Goal: Information Seeking & Learning: Compare options

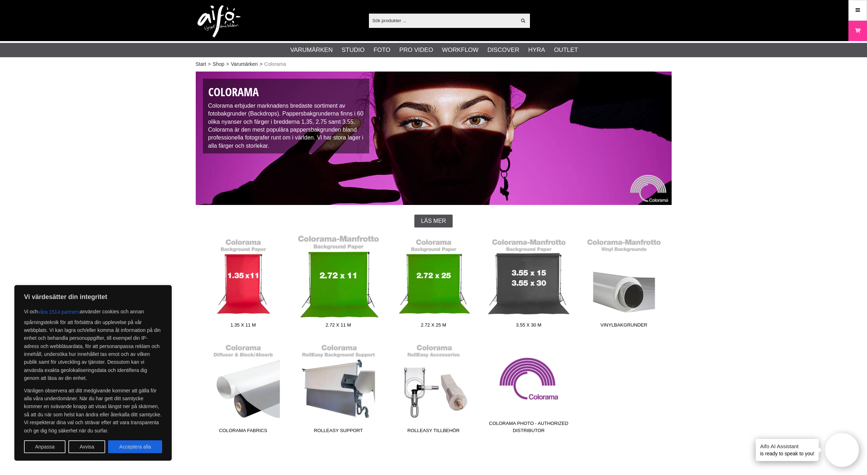
click at [335, 286] on link "2.72 x 11 m" at bounding box center [338, 283] width 95 height 97
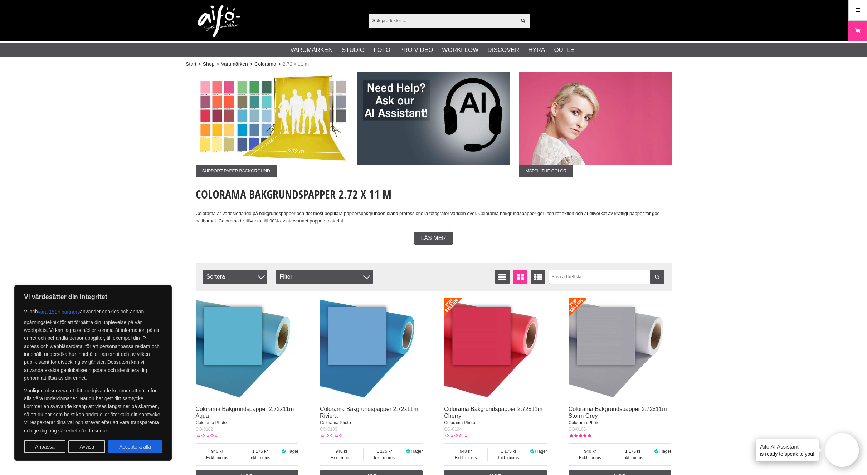
click at [415, 20] on input "text" at bounding box center [443, 20] width 148 height 11
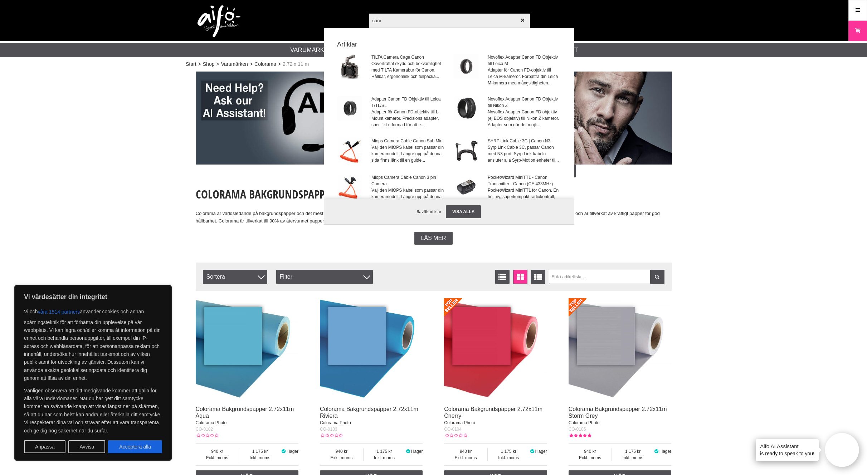
type input "canr"
click at [568, 284] on div at bounding box center [433, 237] width 867 height 475
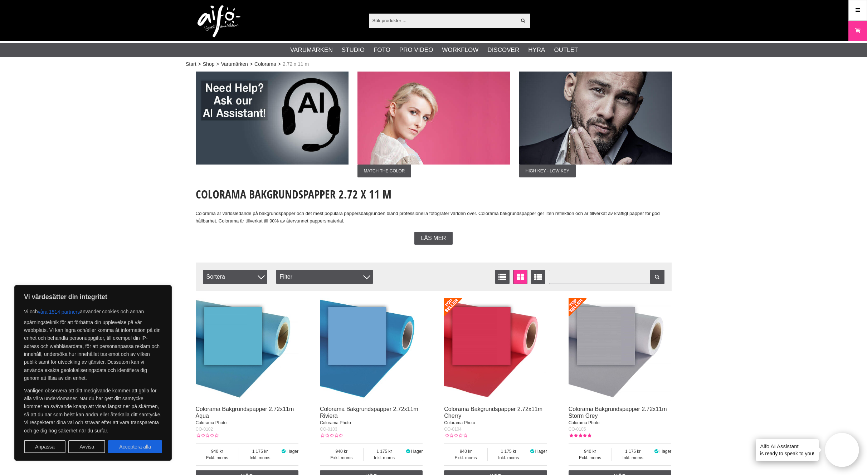
click at [573, 277] on input "text" at bounding box center [607, 277] width 116 height 14
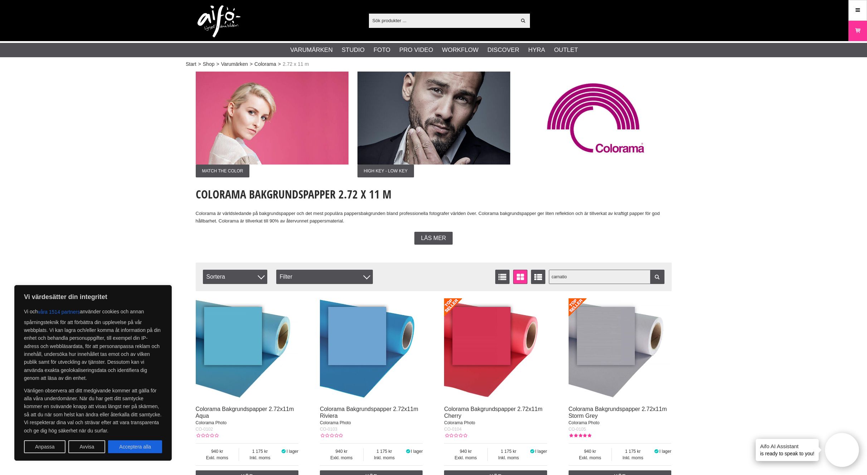
type input "carnation"
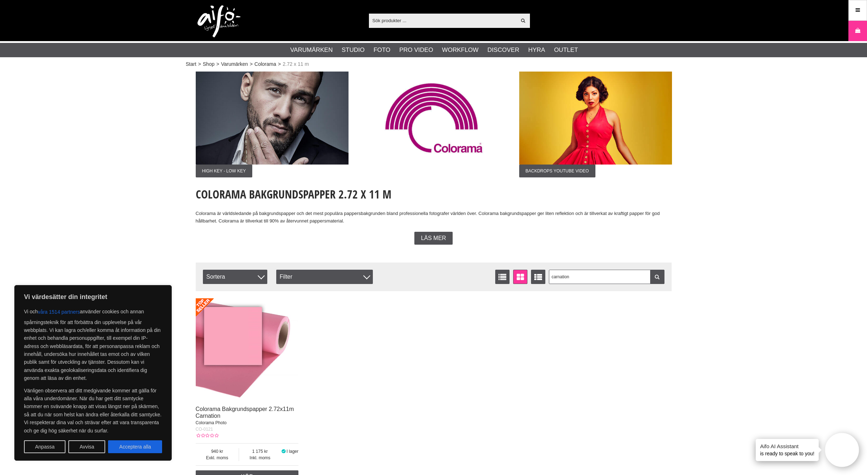
click at [247, 320] on img at bounding box center [247, 349] width 103 height 103
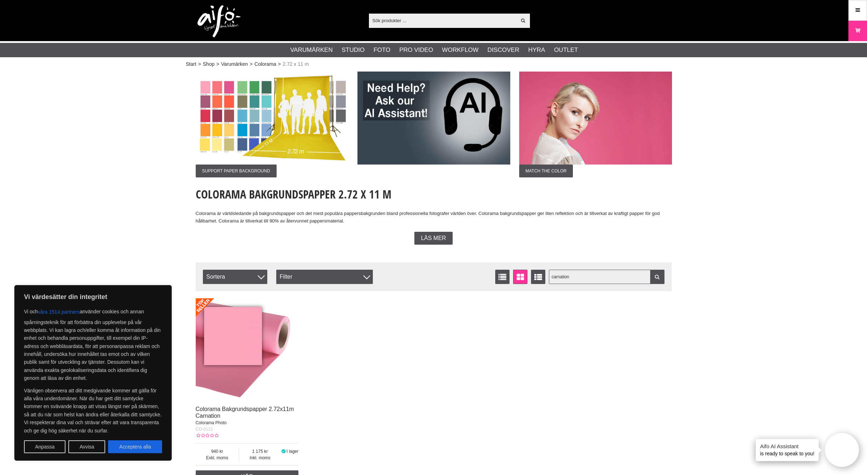
click at [570, 279] on input "carnation" at bounding box center [607, 277] width 116 height 14
drag, startPoint x: 585, startPoint y: 277, endPoint x: 529, endPoint y: 272, distance: 56.4
click at [529, 272] on div "Antal artiklar 1 carnation Listvisning Fönstervisning Utökad listvisning Sorter…" at bounding box center [433, 277] width 461 height 14
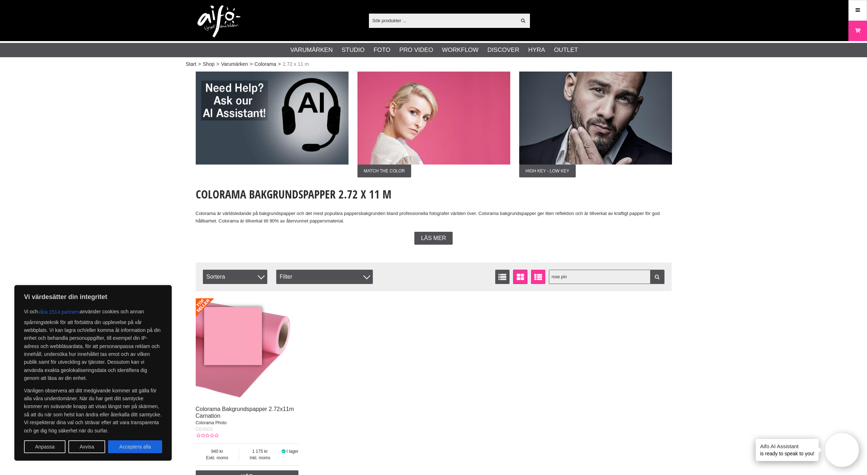
type input "rose pink"
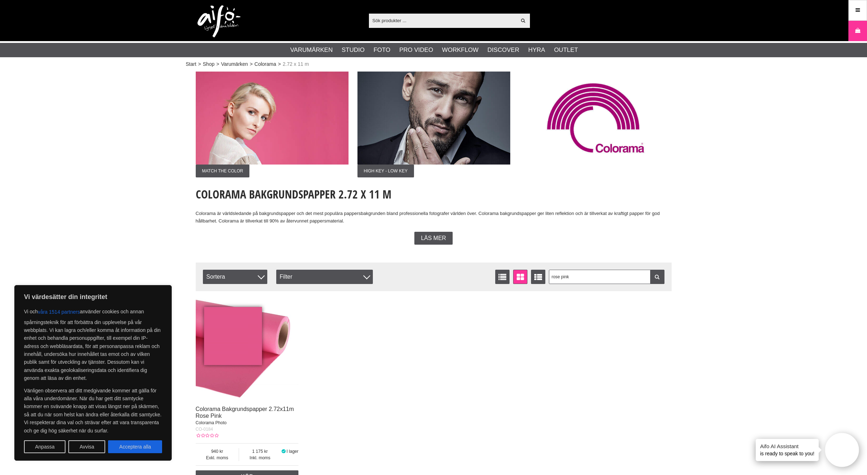
click at [241, 331] on img at bounding box center [247, 349] width 103 height 103
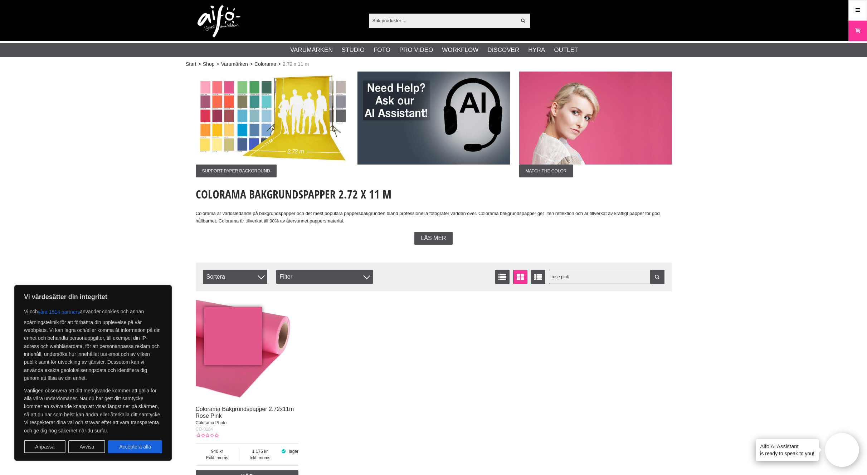
click at [580, 275] on input "rose pink" at bounding box center [607, 277] width 116 height 14
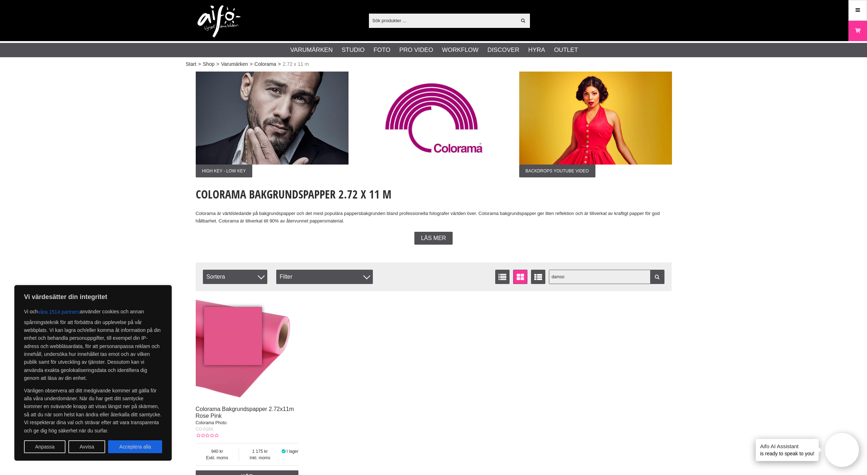
type input "damson"
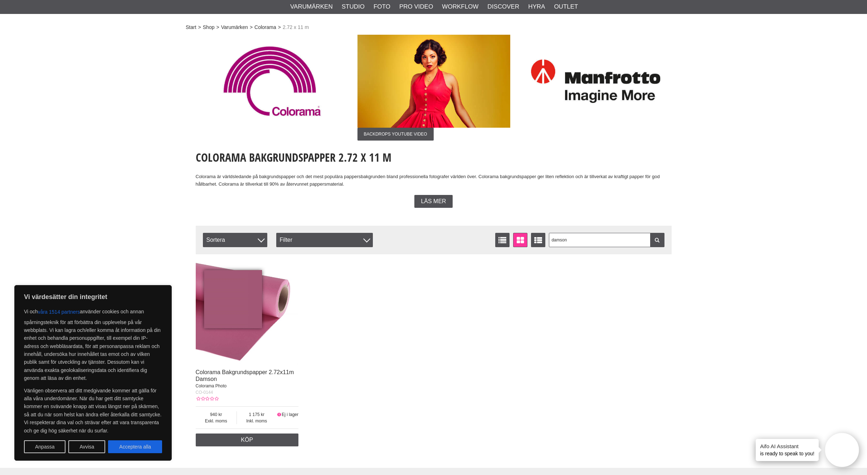
scroll to position [58, 0]
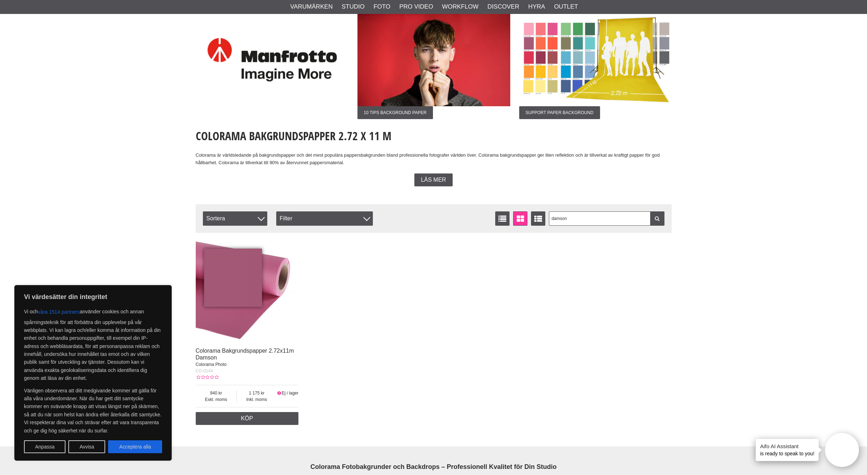
click at [263, 294] on img at bounding box center [247, 291] width 103 height 103
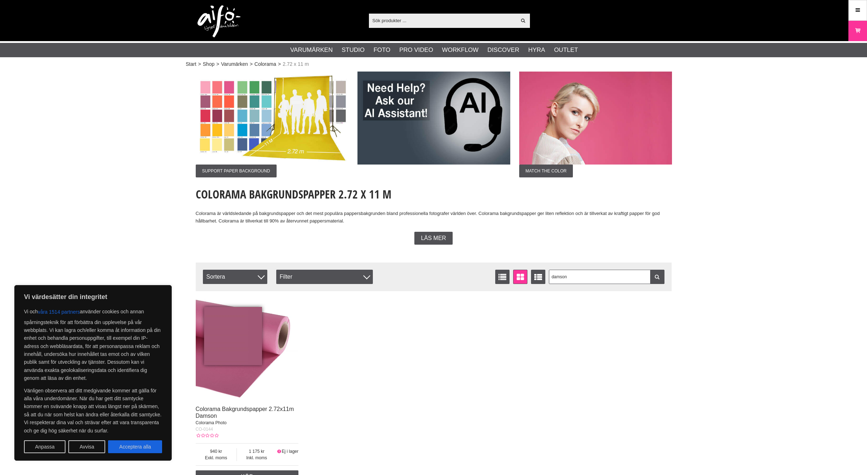
scroll to position [58, 0]
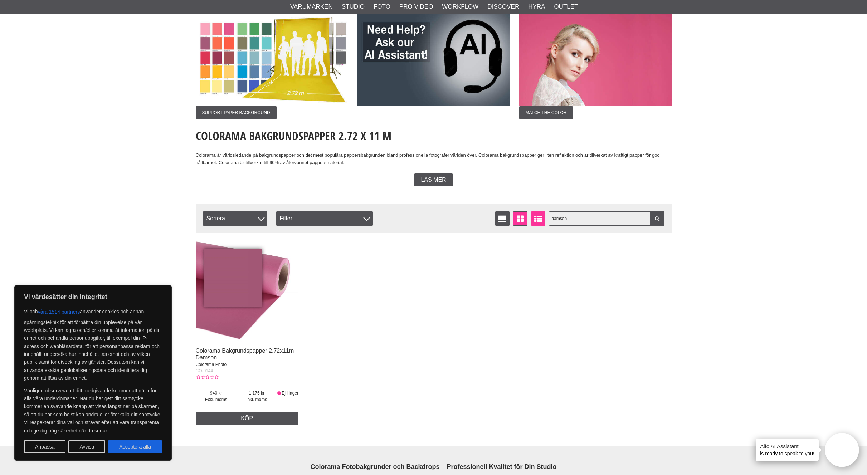
drag, startPoint x: 577, startPoint y: 221, endPoint x: 541, endPoint y: 217, distance: 35.7
click at [541, 217] on div "Antal artiklar 1 damson Listvisning Fönstervisning Utökad listvisning Sortera A…" at bounding box center [433, 218] width 461 height 14
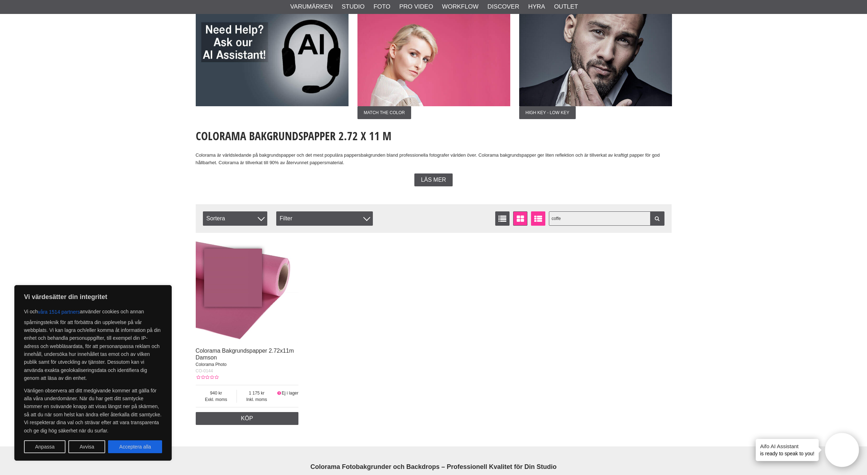
type input "coffee"
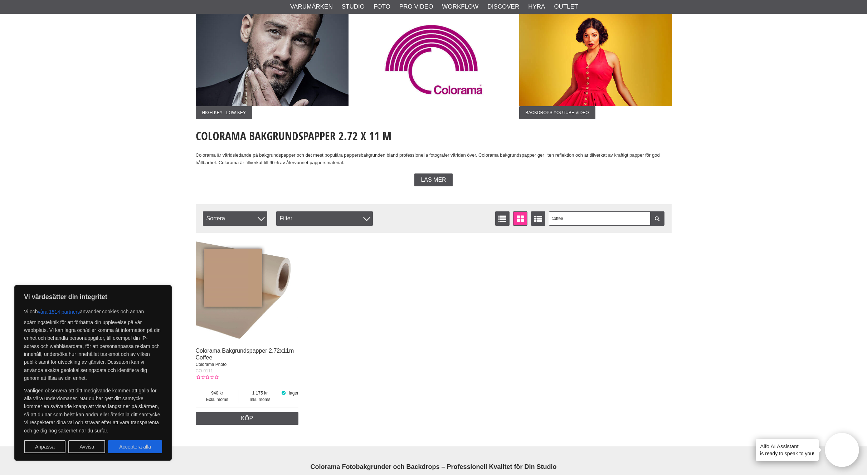
click at [236, 302] on img at bounding box center [247, 291] width 103 height 103
